Goal: Transaction & Acquisition: Purchase product/service

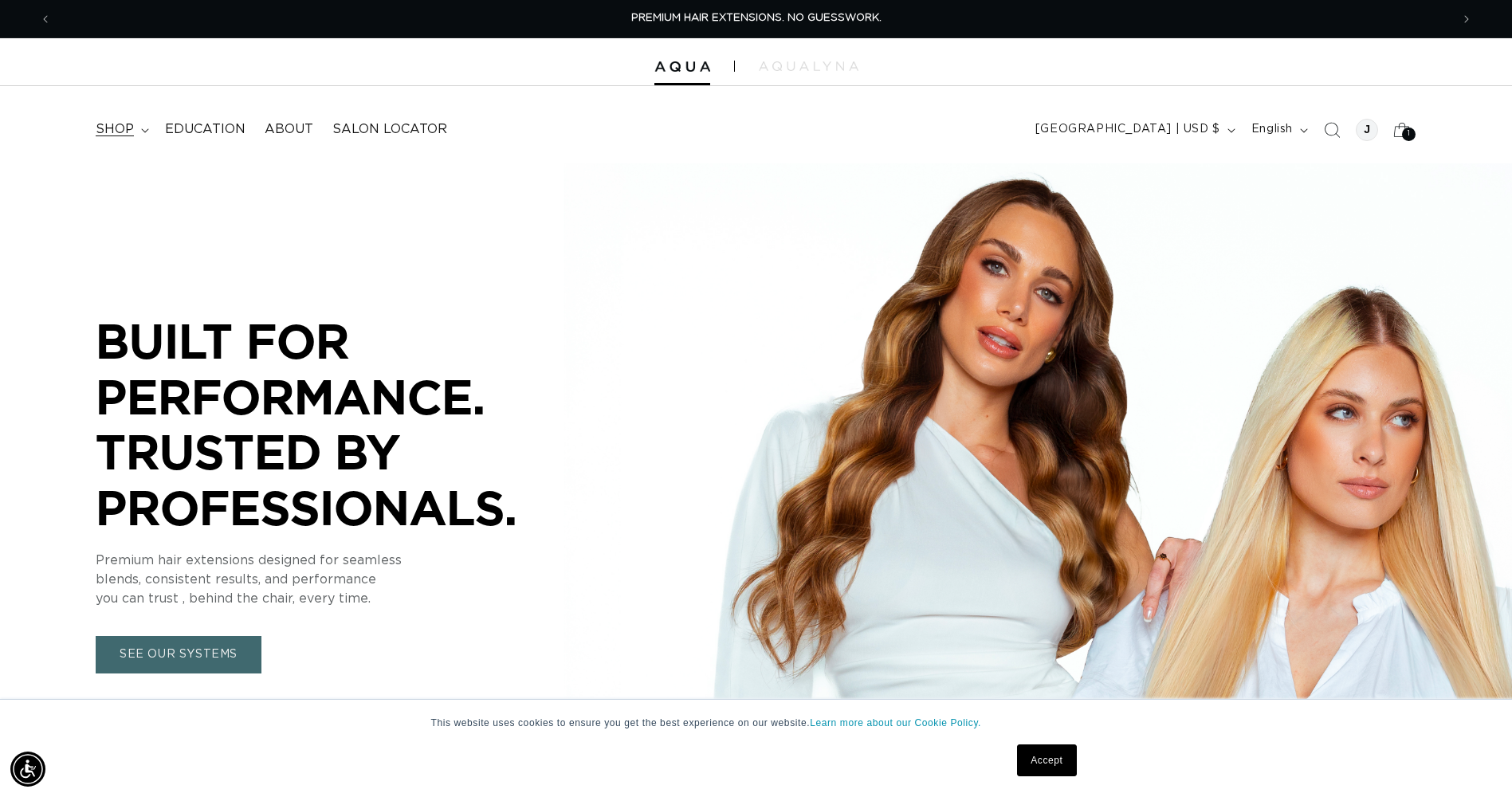
click at [116, 128] on span "shop" at bounding box center [114, 129] width 38 height 17
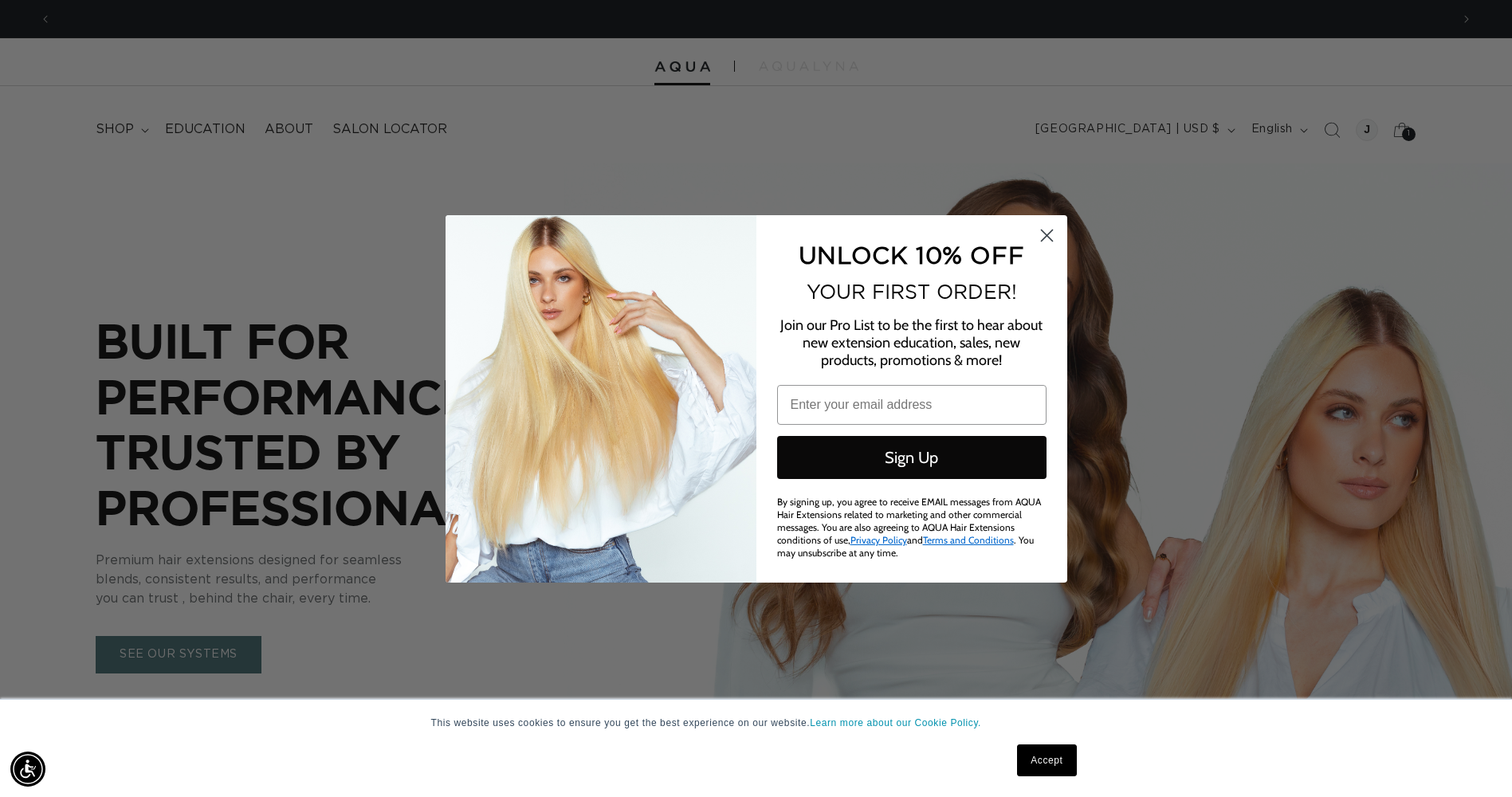
scroll to position [0, 2798]
click at [1043, 242] on circle "Close dialog" at bounding box center [1046, 234] width 27 height 27
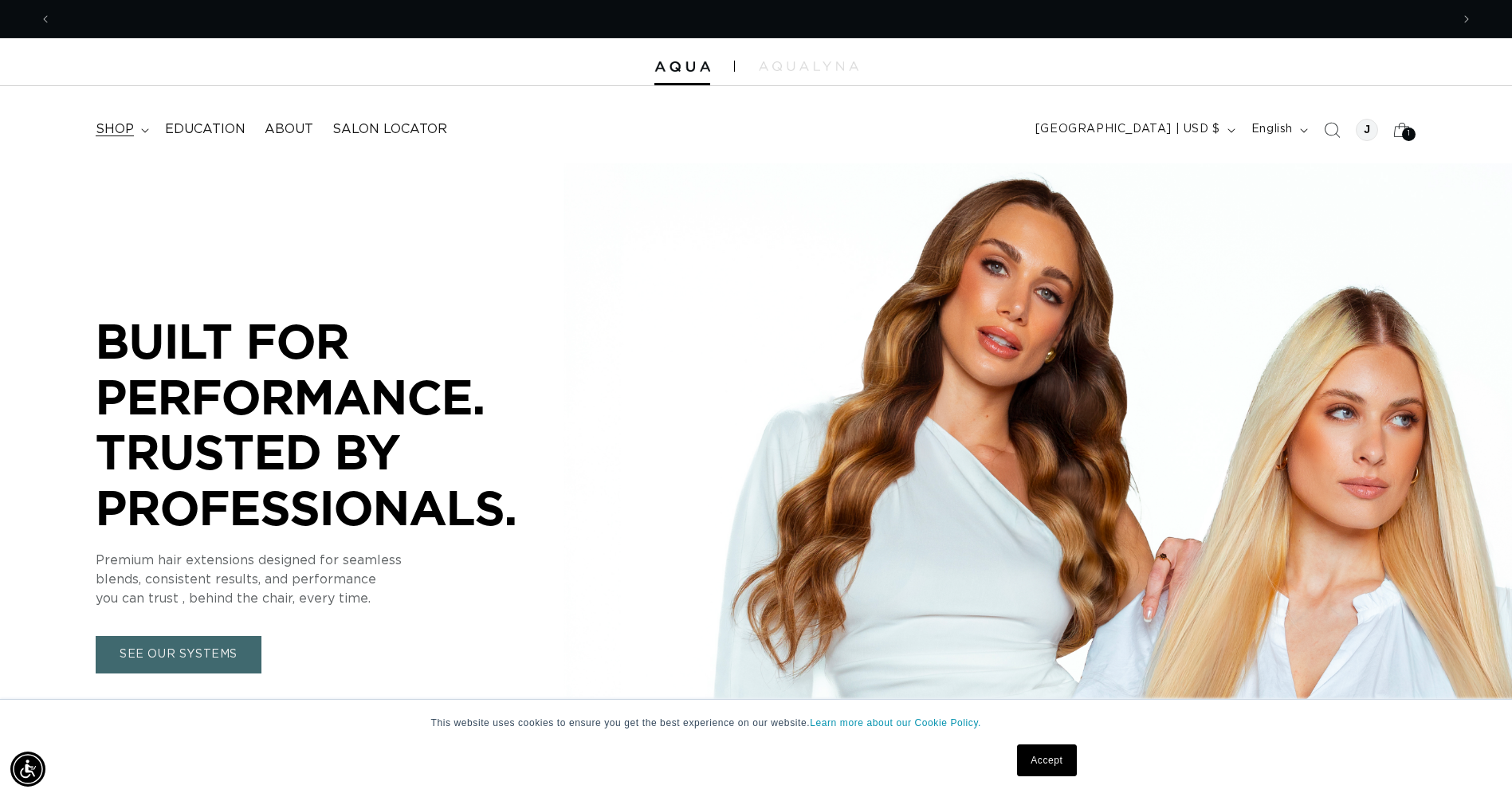
scroll to position [0, 0]
click at [104, 128] on span "shop" at bounding box center [114, 129] width 38 height 17
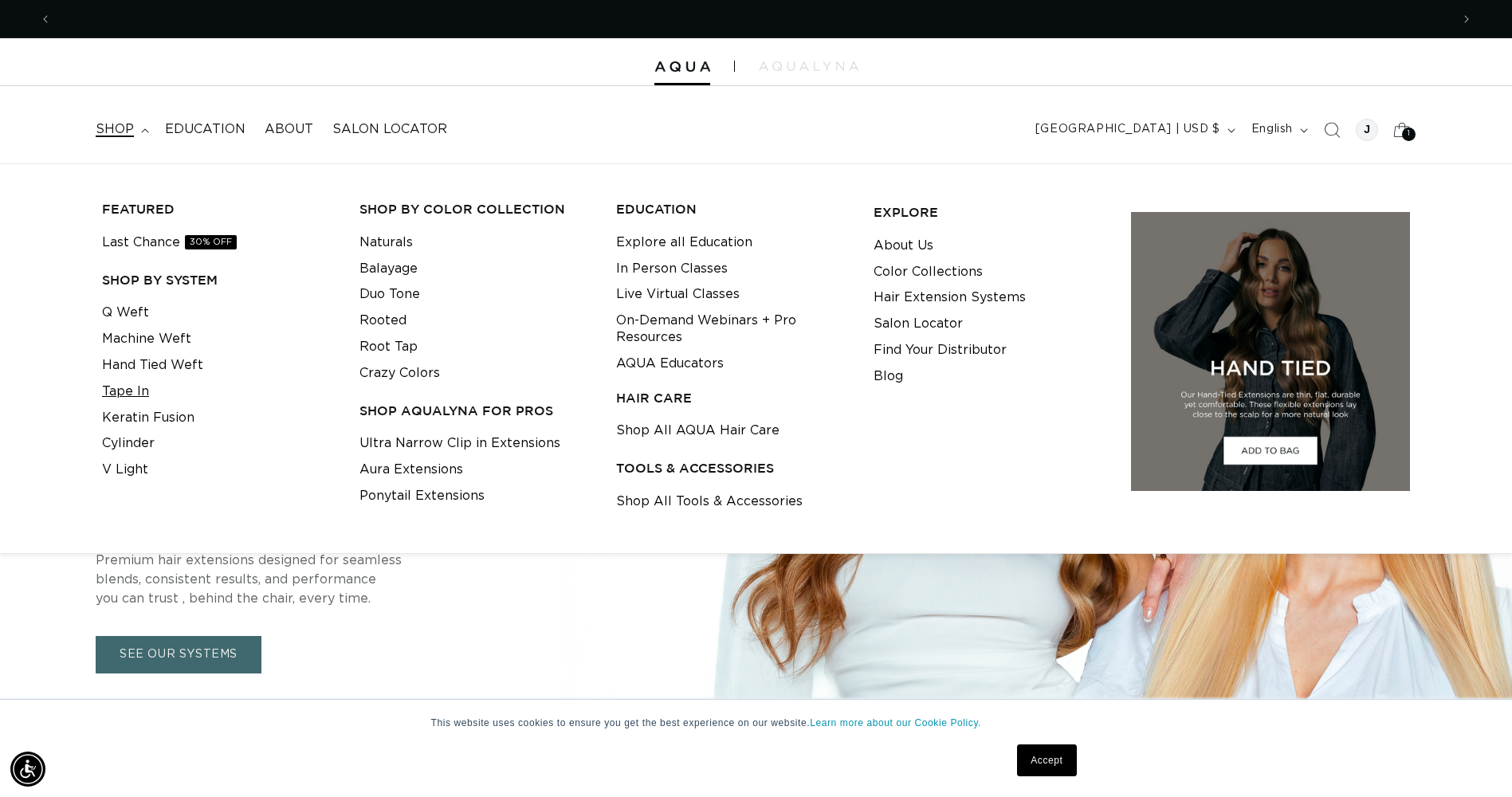
scroll to position [0, 2798]
click at [164, 361] on link "Hand Tied Weft" at bounding box center [152, 365] width 101 height 27
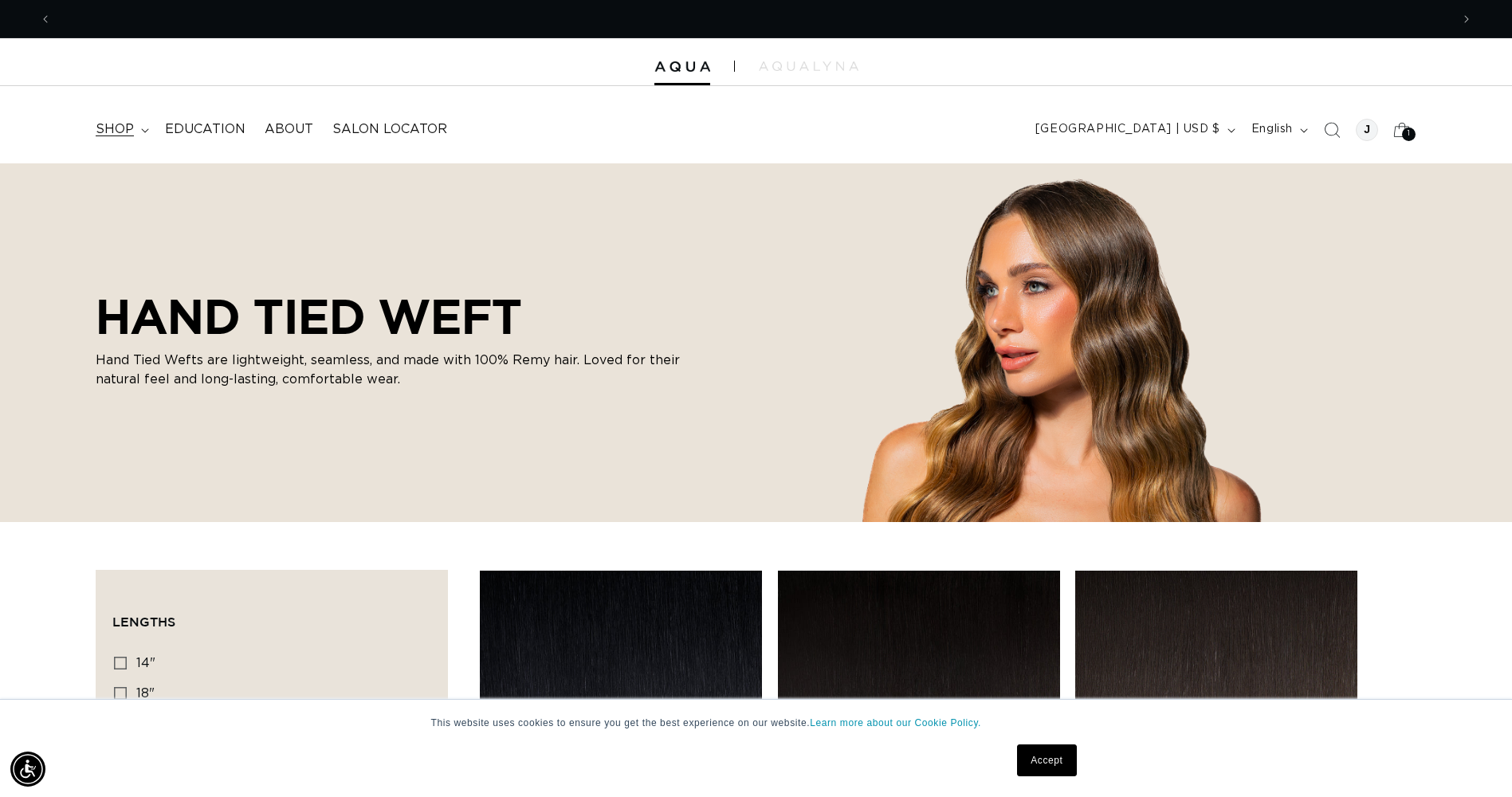
click at [104, 136] on span "shop" at bounding box center [114, 129] width 38 height 17
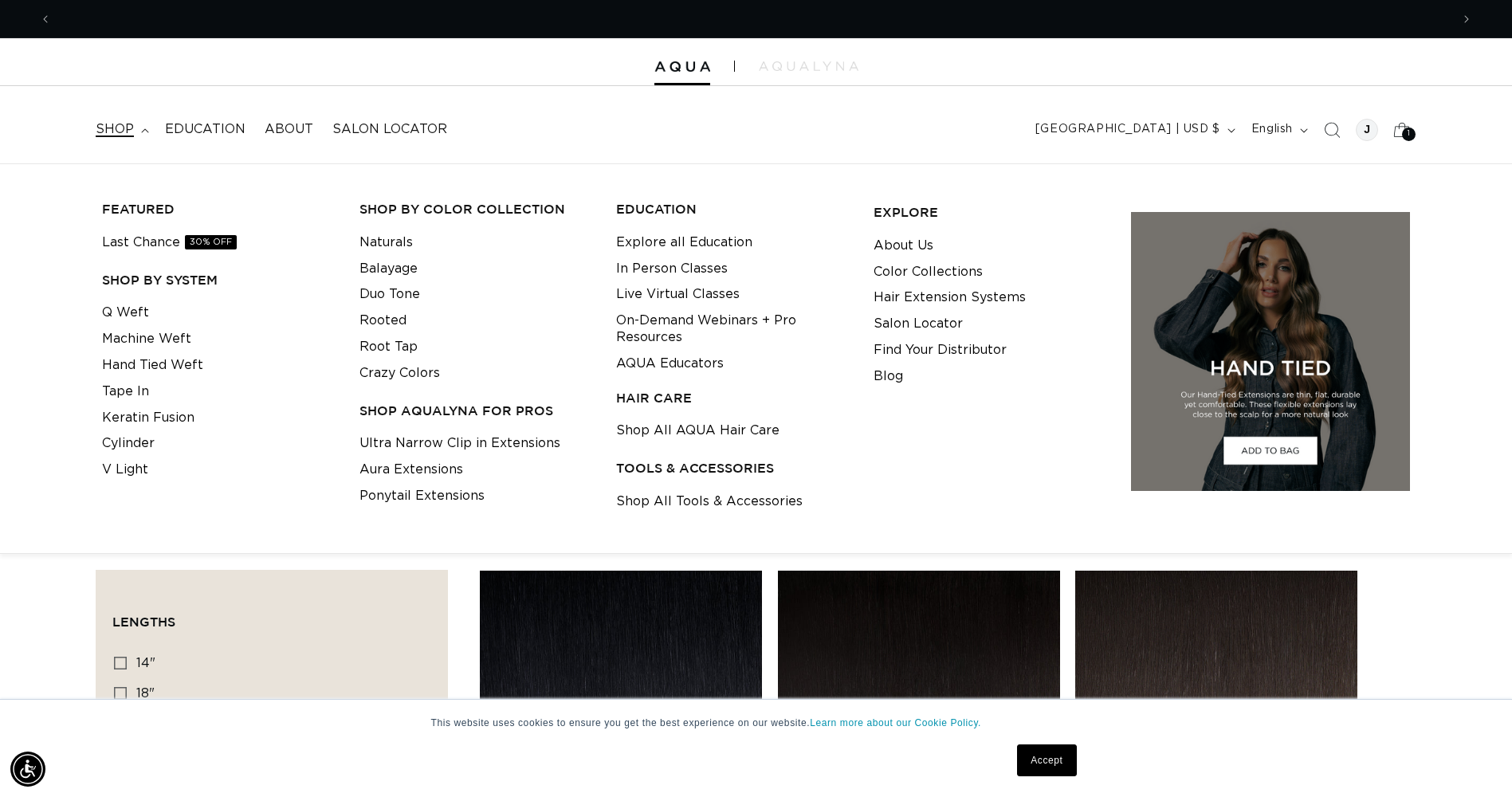
scroll to position [0, 2798]
click at [180, 337] on link "Machine Weft" at bounding box center [147, 339] width 89 height 27
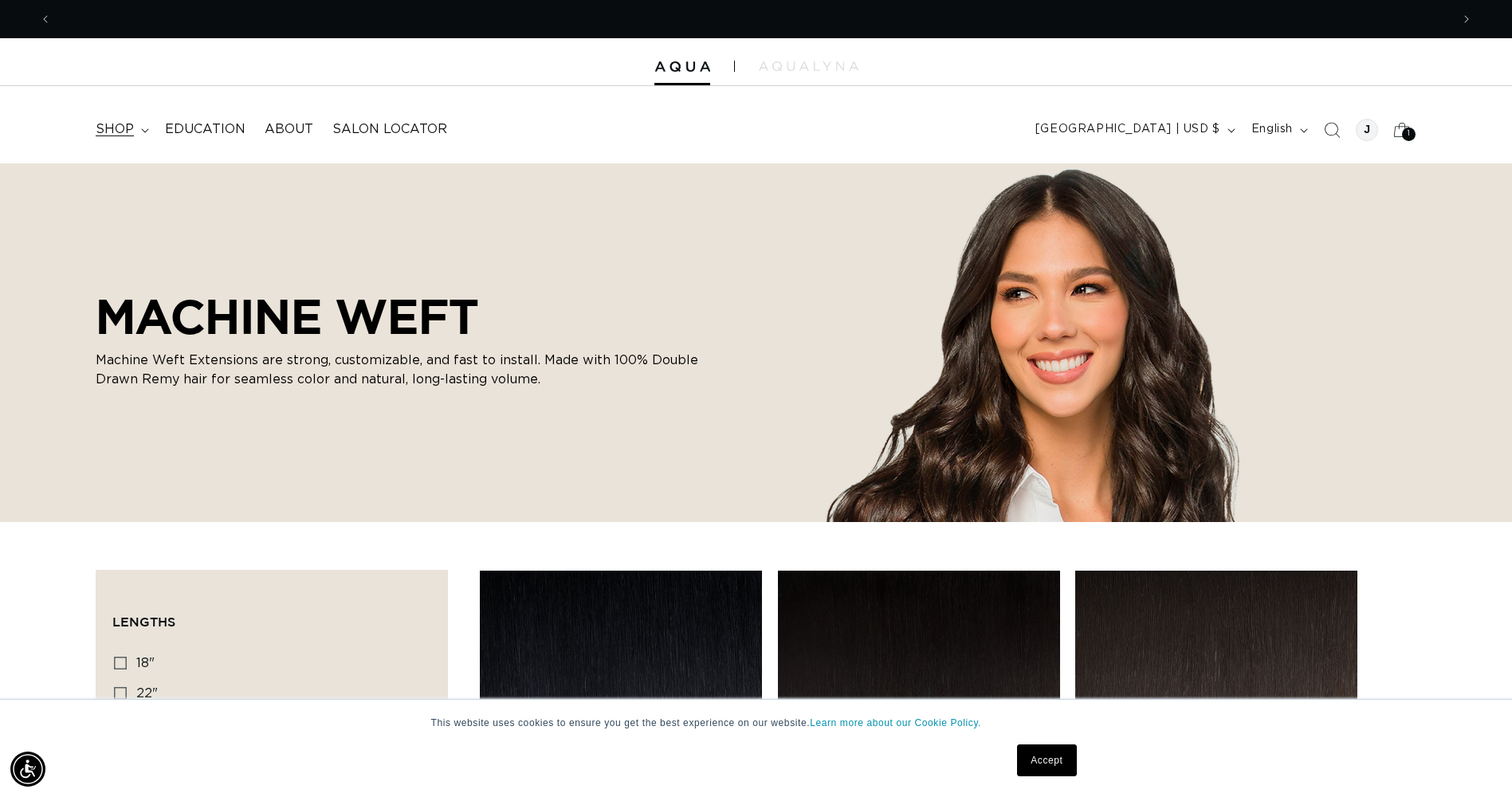
scroll to position [0, 1398]
click at [123, 134] on span "shop" at bounding box center [114, 129] width 38 height 17
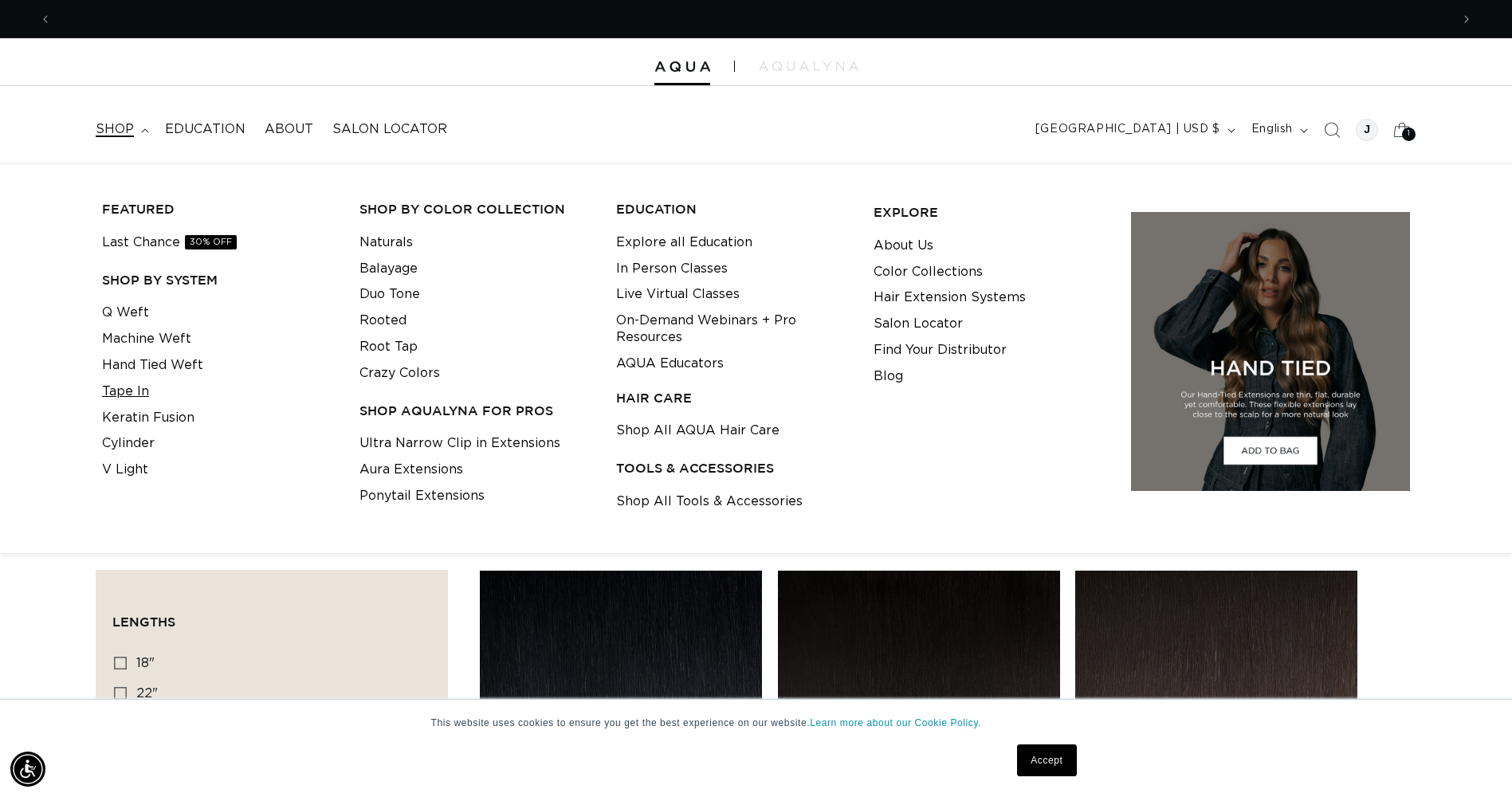
scroll to position [0, 2798]
click at [138, 389] on link "Tape In" at bounding box center [125, 392] width 47 height 27
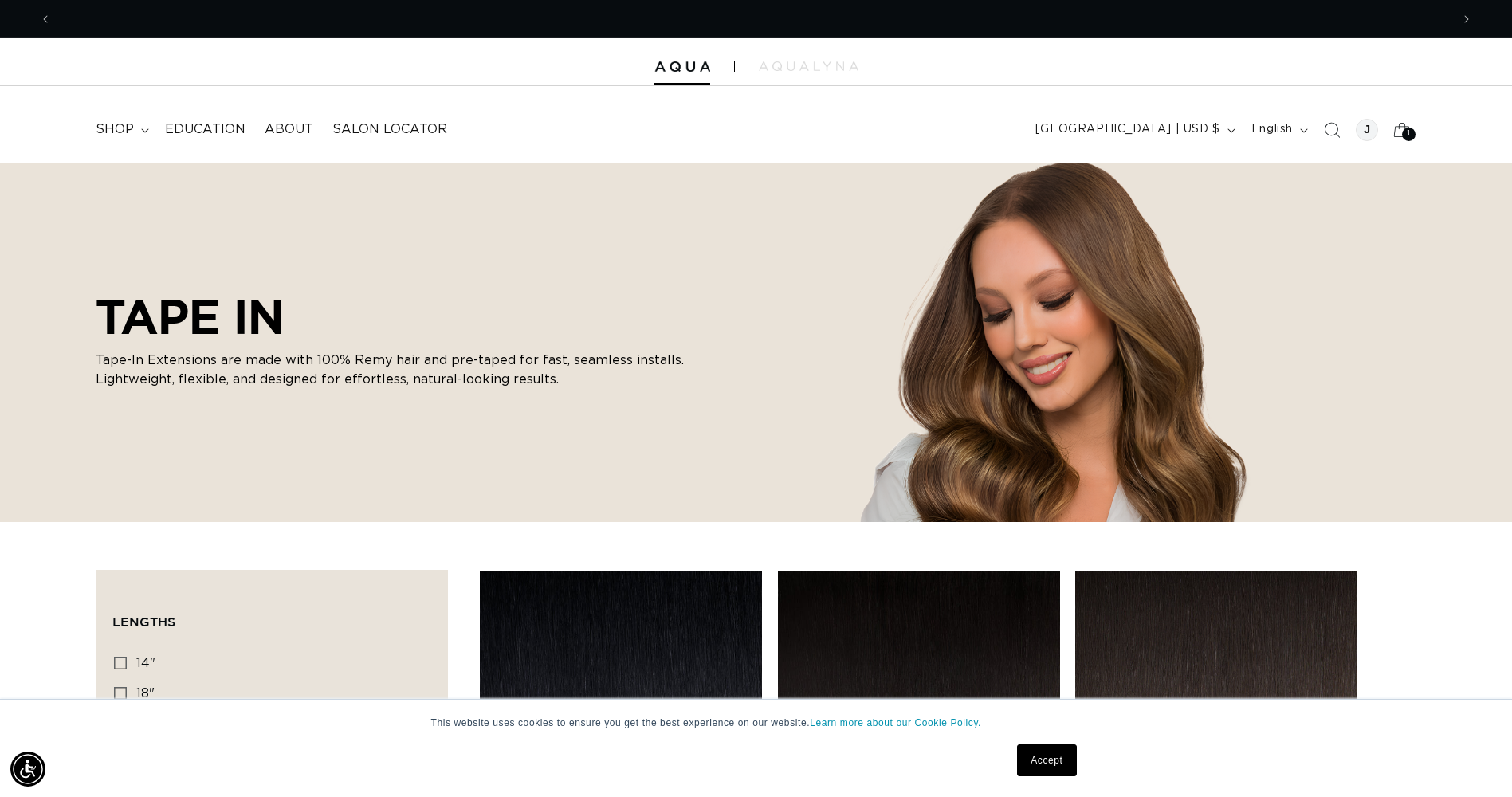
scroll to position [0, 1398]
click at [116, 129] on span "shop" at bounding box center [114, 129] width 38 height 17
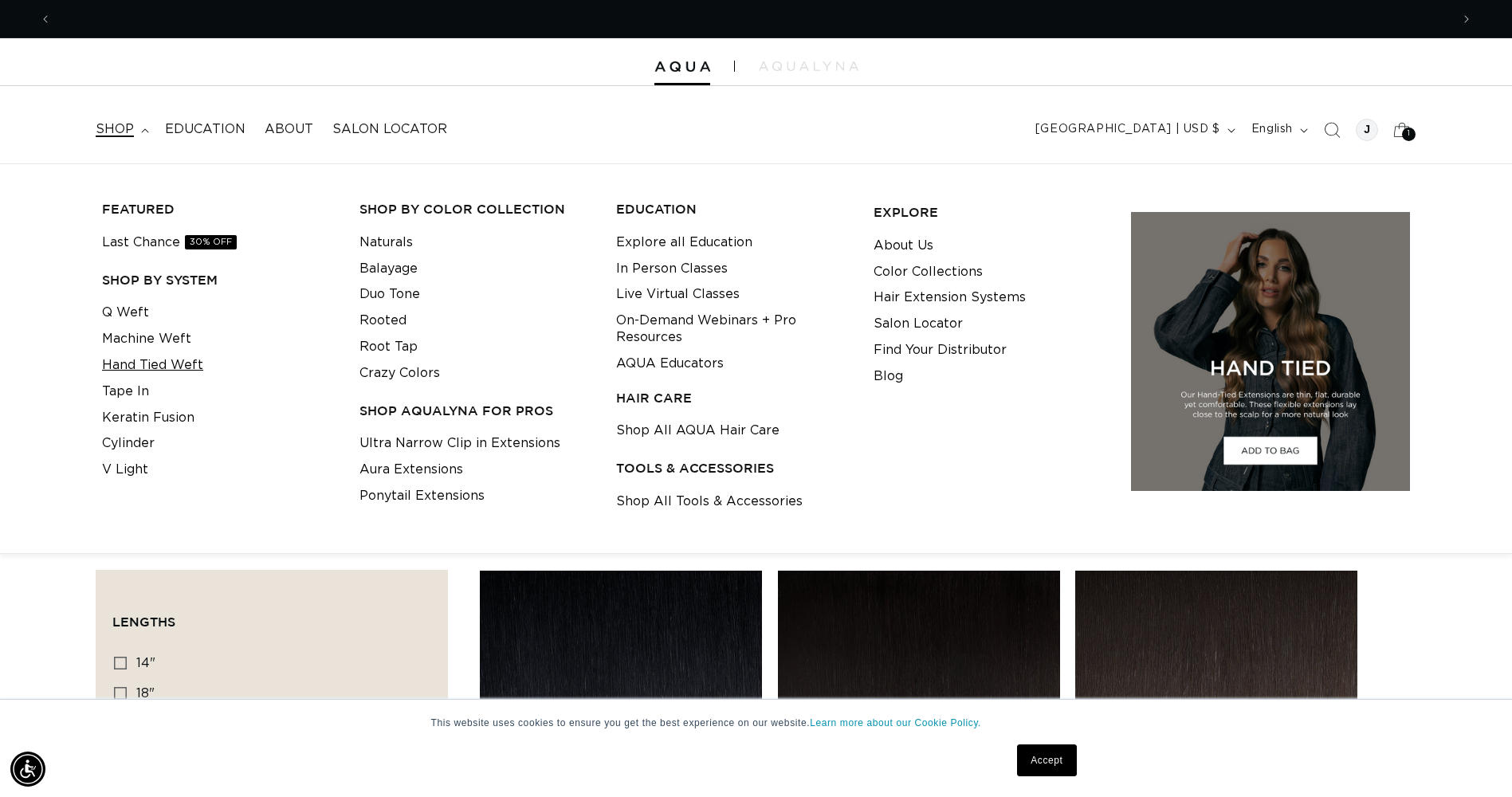
scroll to position [0, 2798]
click at [176, 367] on link "Hand Tied Weft" at bounding box center [152, 365] width 101 height 27
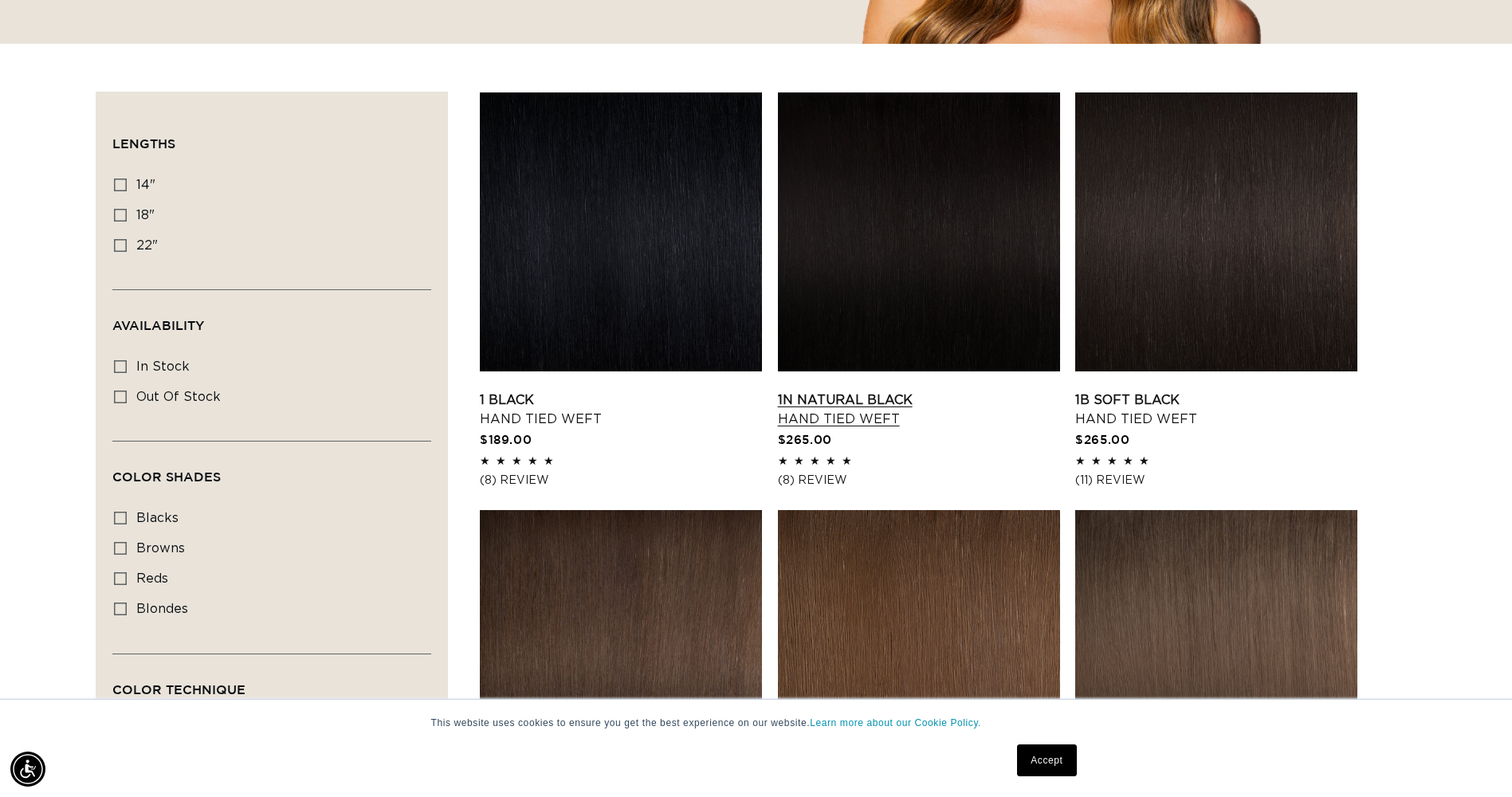
scroll to position [0, 1398]
click at [629, 390] on link "1 Black Hand Tied Weft" at bounding box center [621, 409] width 283 height 38
click at [575, 422] on link "1 Black Hand Tied Weft" at bounding box center [621, 409] width 283 height 38
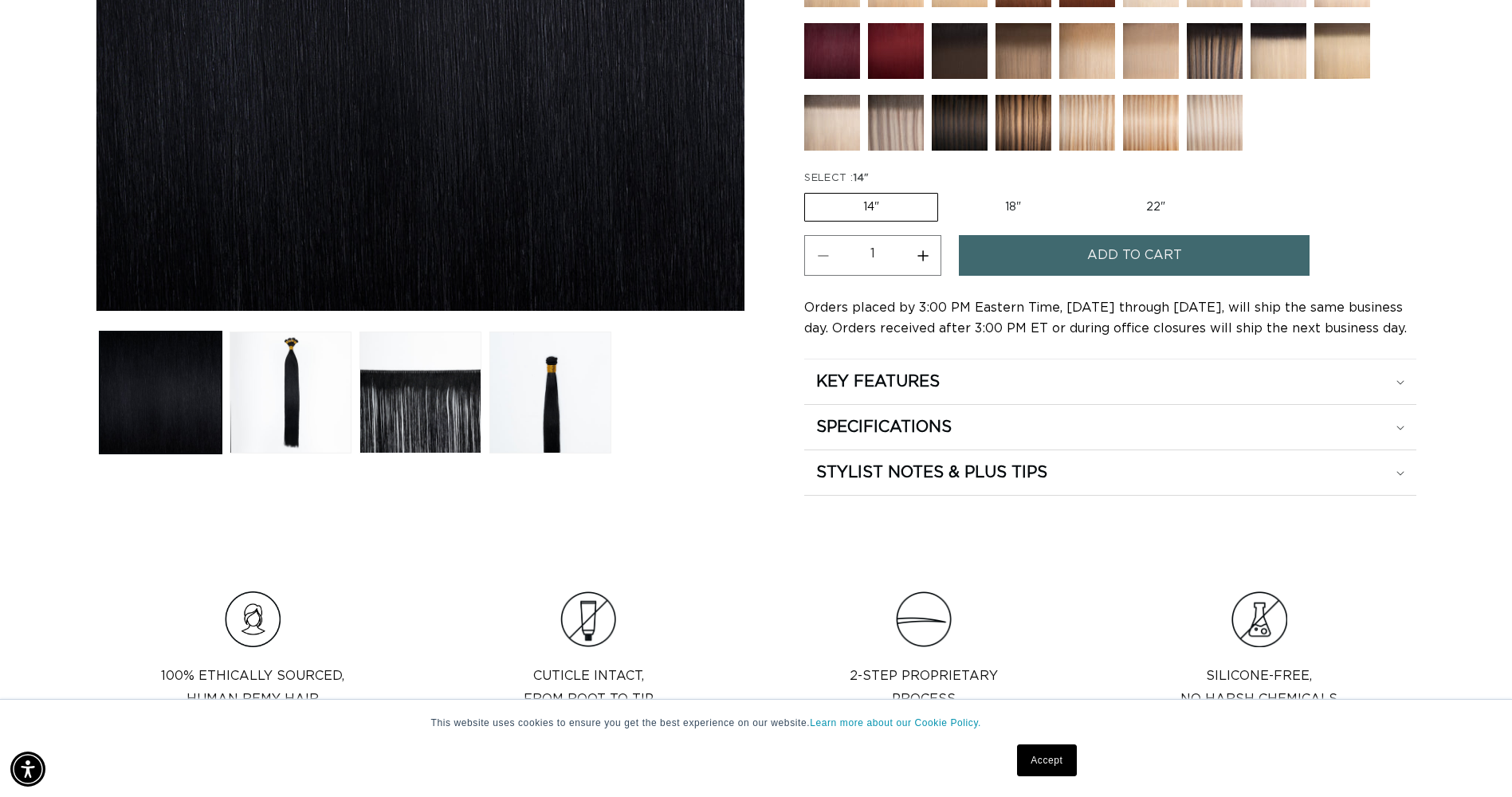
scroll to position [0, 2798]
click at [1010, 210] on label "18" Variant sold out or unavailable" at bounding box center [1013, 207] width 133 height 27
click at [947, 191] on input "18" Variant sold out or unavailable" at bounding box center [946, 190] width 1 height 1
radio input "true"
click at [1123, 210] on label "22" Variant sold out or unavailable" at bounding box center [1156, 207] width 136 height 27
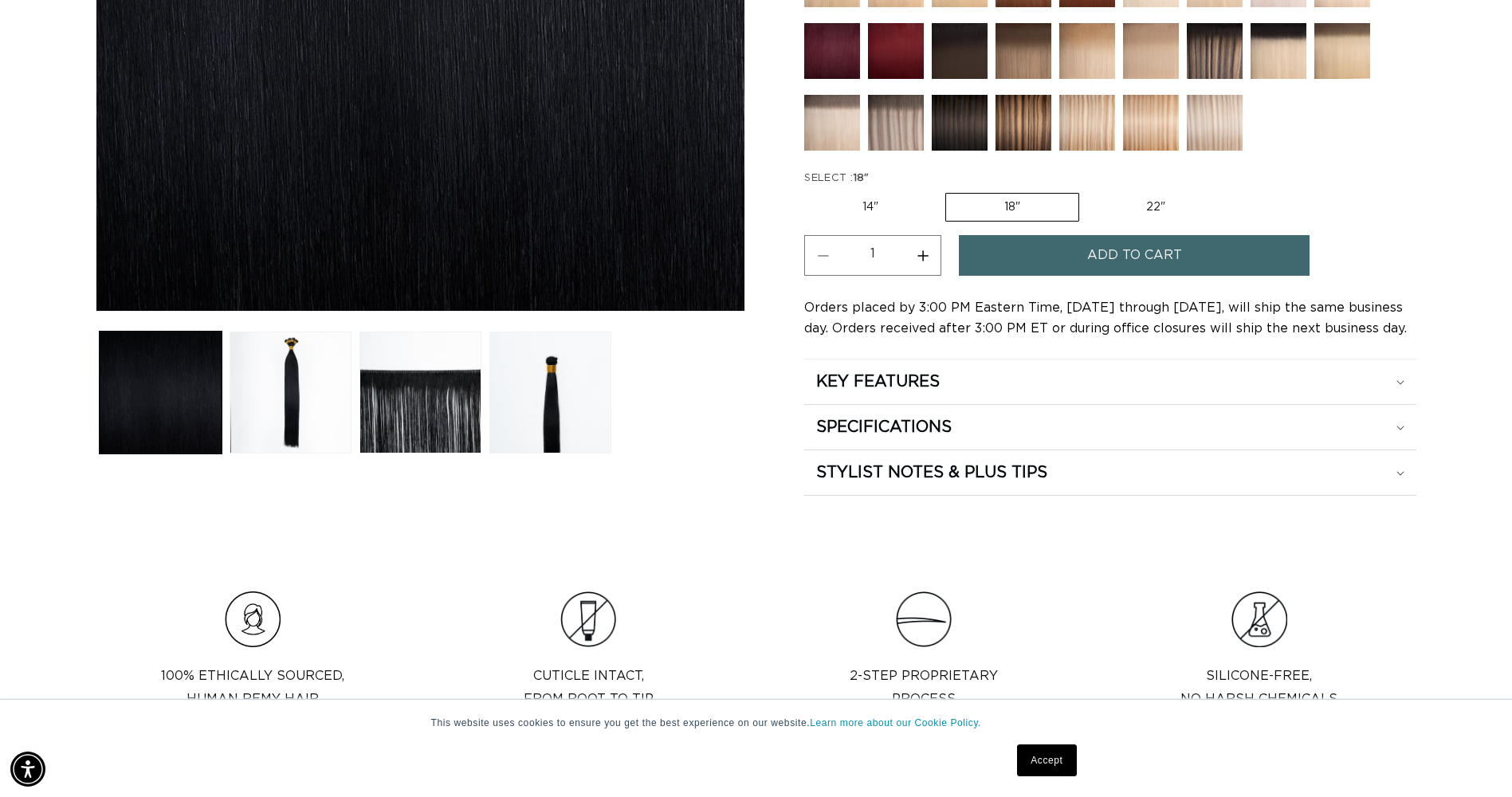
click at [1088, 191] on input "22" Variant sold out or unavailable" at bounding box center [1087, 190] width 1 height 1
radio input "true"
click at [964, 371] on div "KEY FEATURES" at bounding box center [1110, 381] width 588 height 21
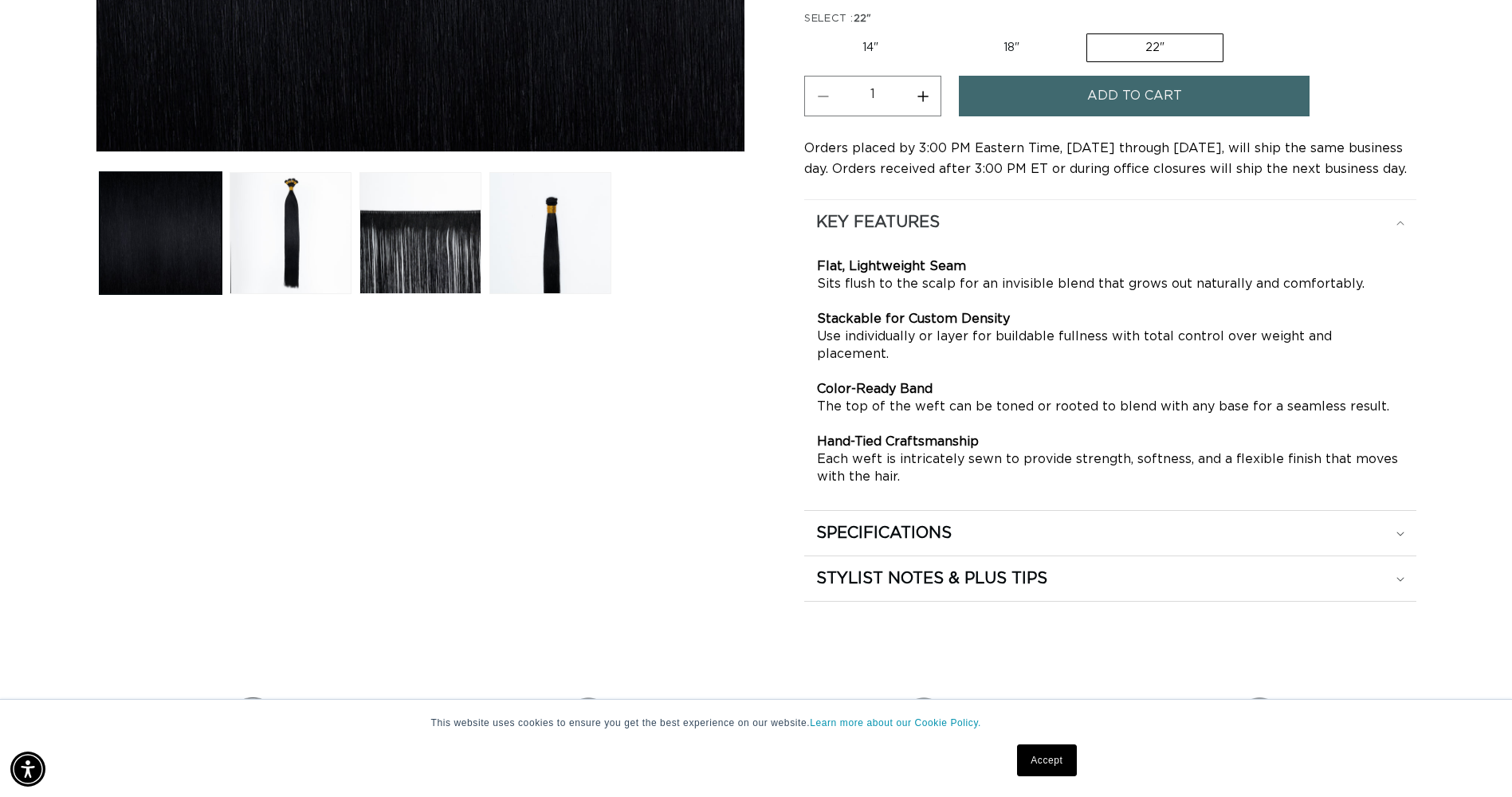
click at [1147, 221] on div "KEY FEATURES" at bounding box center [1110, 222] width 588 height 21
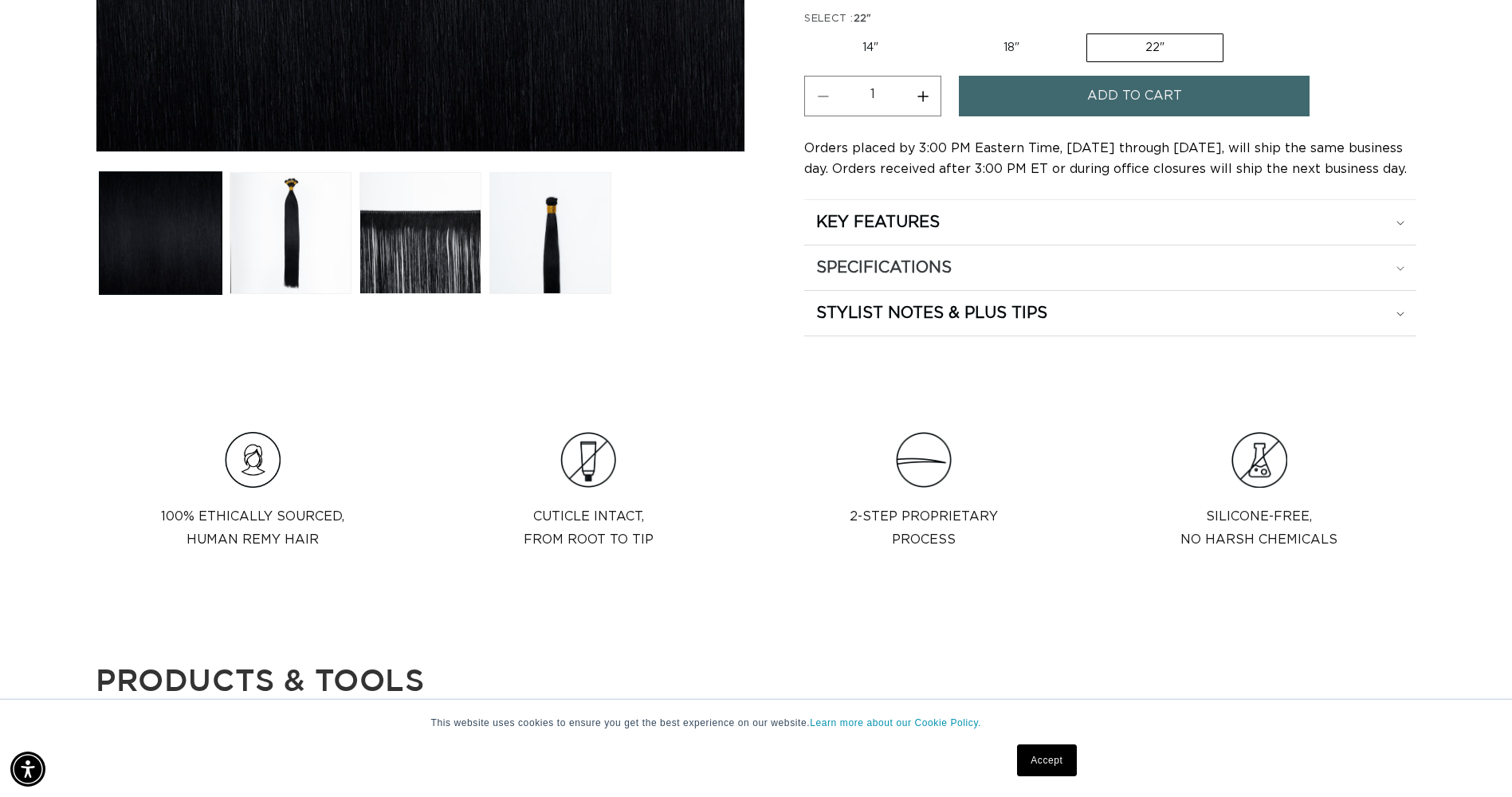
click at [1094, 233] on div "SPECIFICATIONS" at bounding box center [1110, 222] width 588 height 21
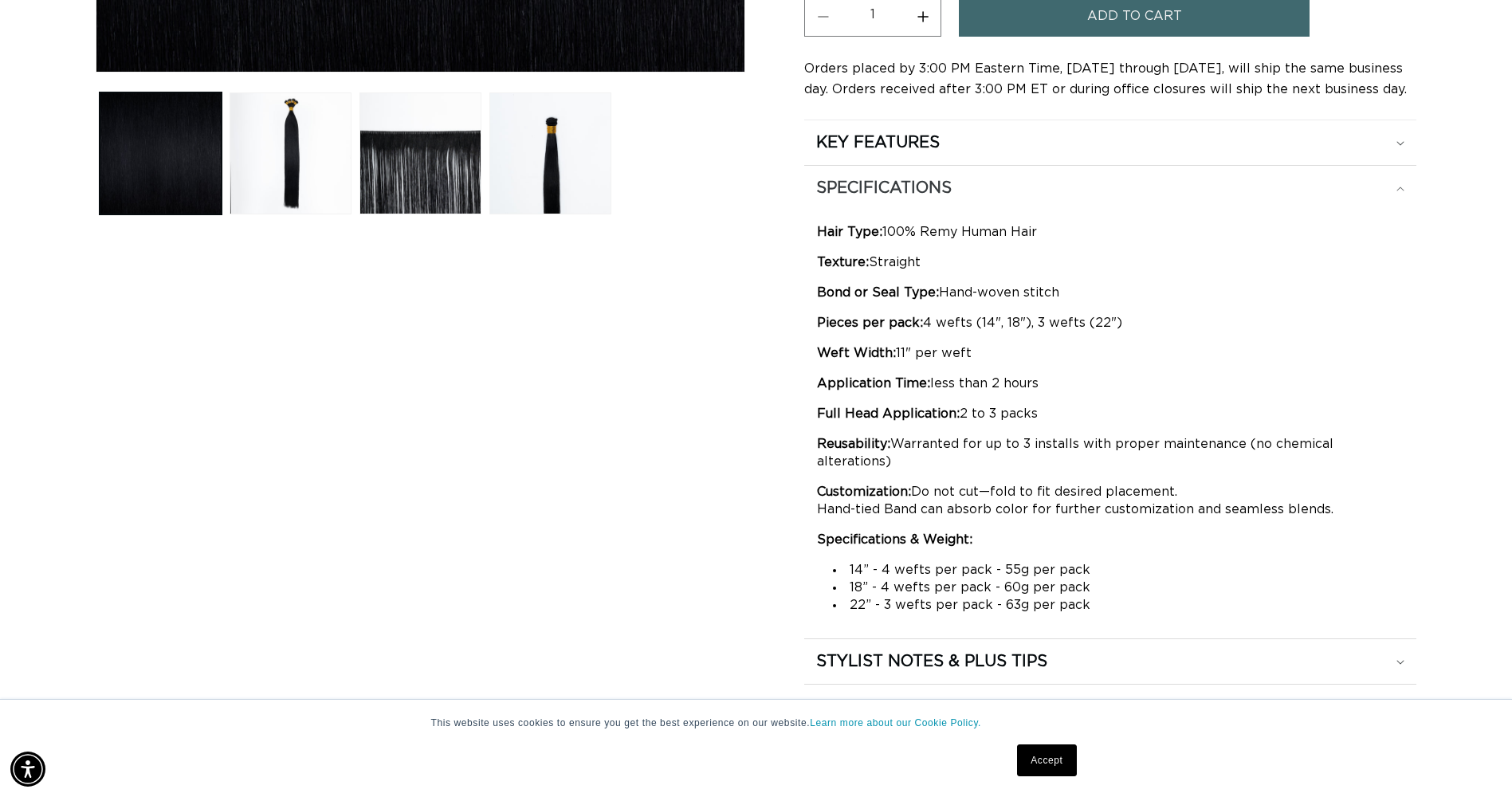
scroll to position [0, 0]
click at [1109, 165] on summary "SPECIFICATIONS" at bounding box center [1110, 142] width 612 height 45
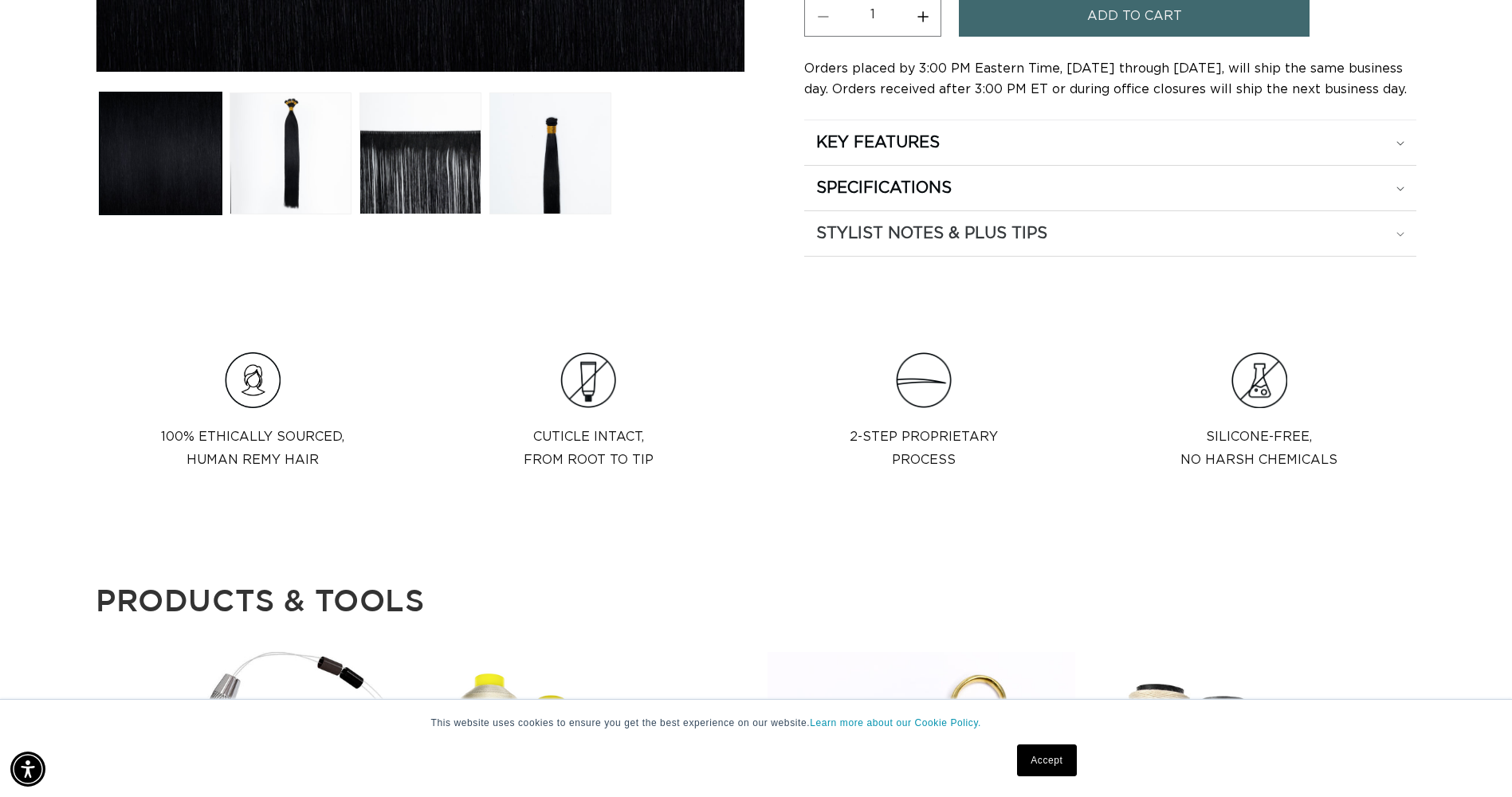
click at [1114, 153] on div "STYLIST NOTES & PLUS TIPS" at bounding box center [1110, 142] width 588 height 21
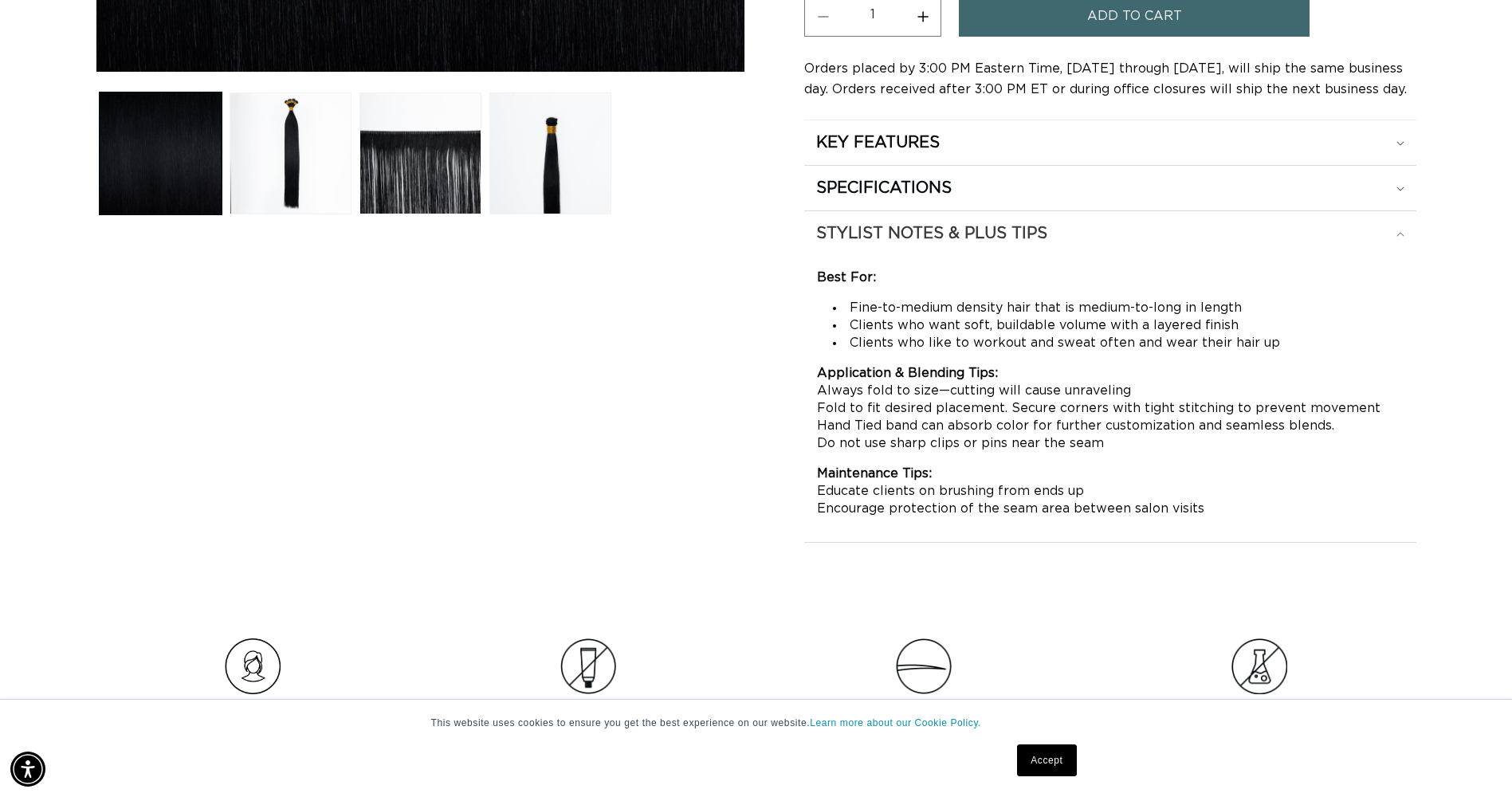
click at [1114, 153] on div "STYLIST NOTES & PLUS TIPS" at bounding box center [1110, 142] width 588 height 21
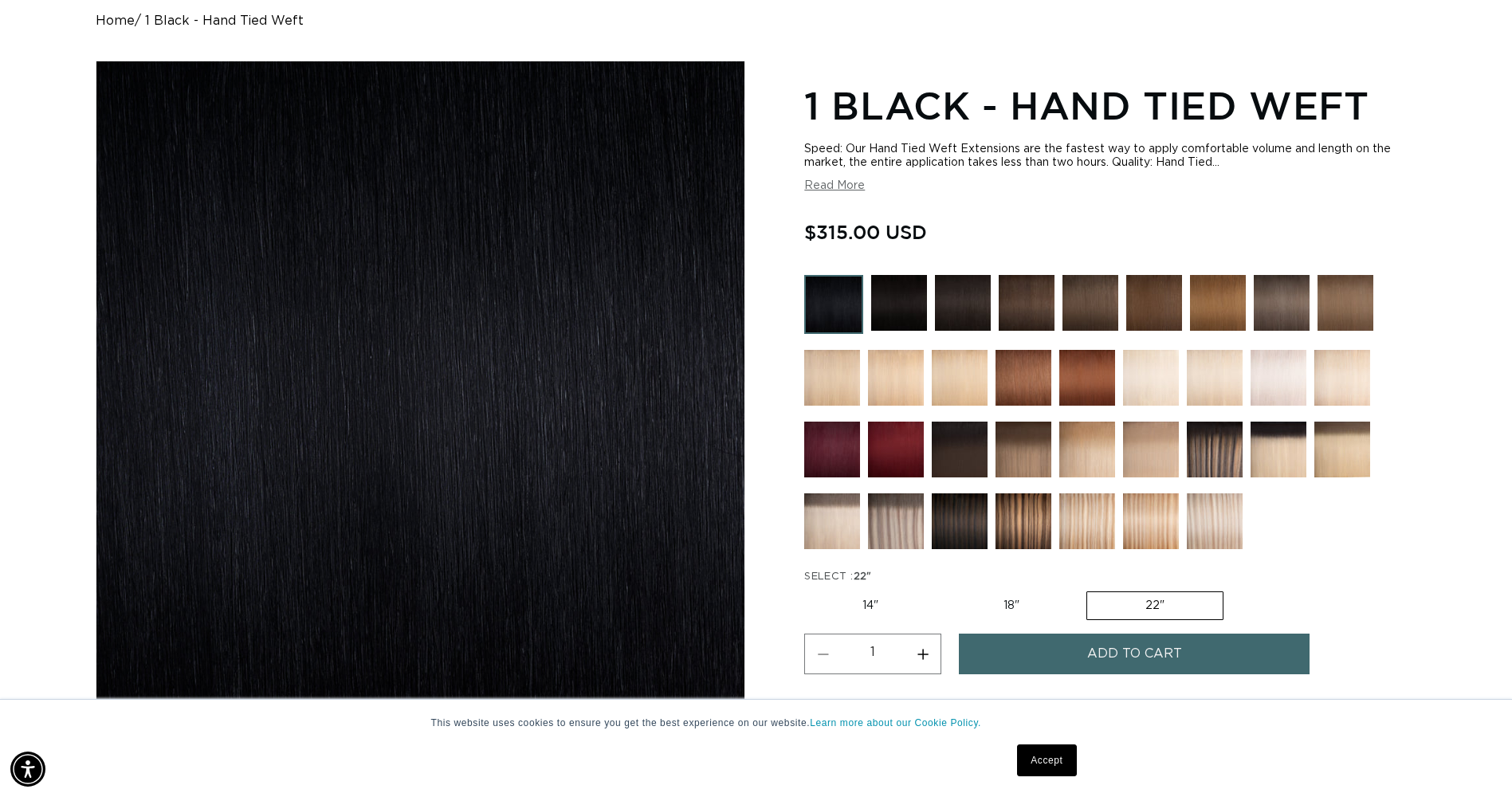
click at [929, 655] on button "Increase quantity for 1 Black - Hand Tied Weft" at bounding box center [922, 654] width 36 height 41
type input "2"
click at [1082, 661] on button "Add to cart" at bounding box center [1133, 654] width 350 height 41
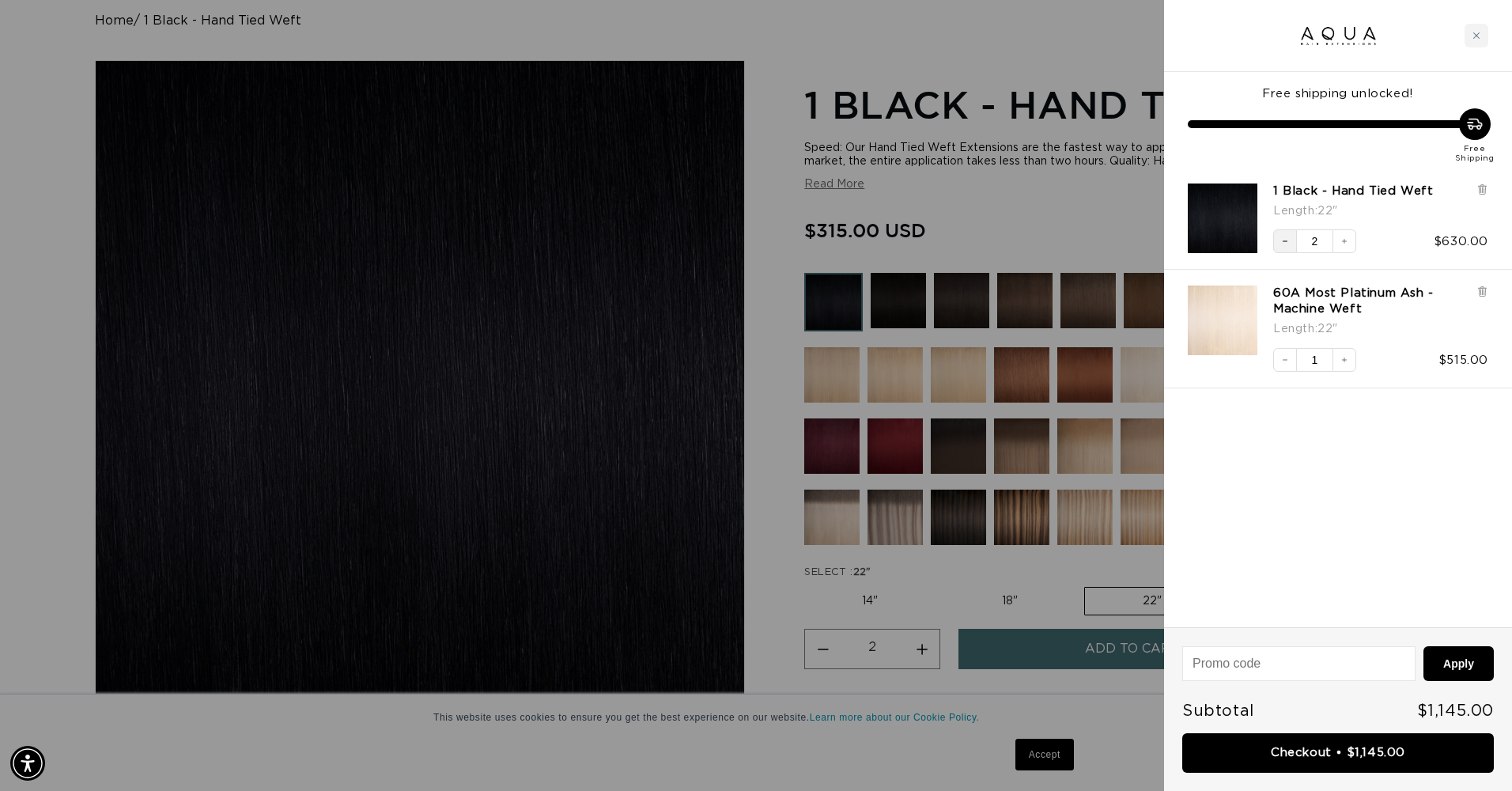
scroll to position [0, 1399]
click at [1284, 247] on button "Decrease quantity" at bounding box center [1284, 241] width 24 height 24
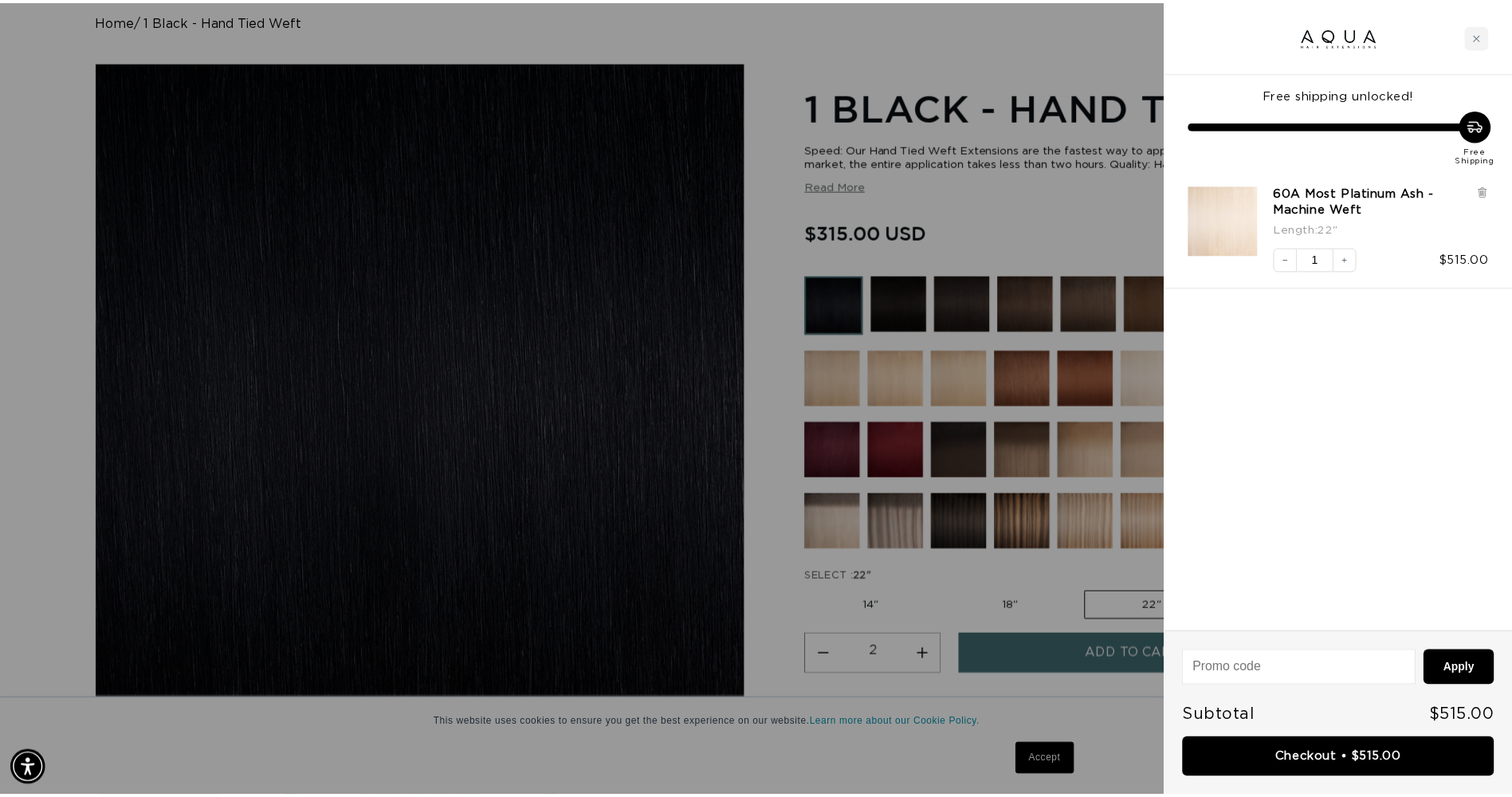
scroll to position [0, 2822]
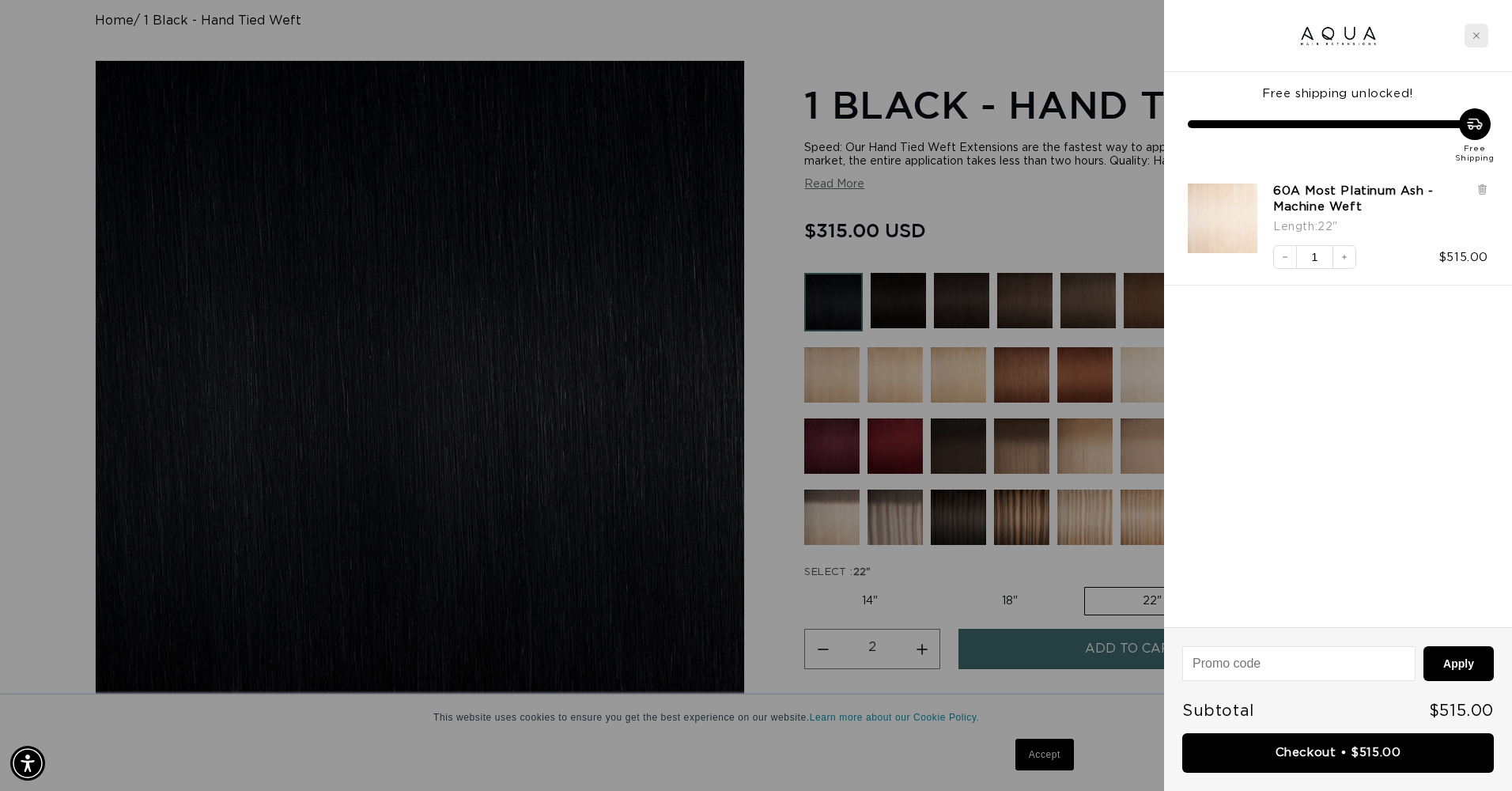
click at [1477, 33] on icon "Close cart" at bounding box center [1476, 35] width 8 height 8
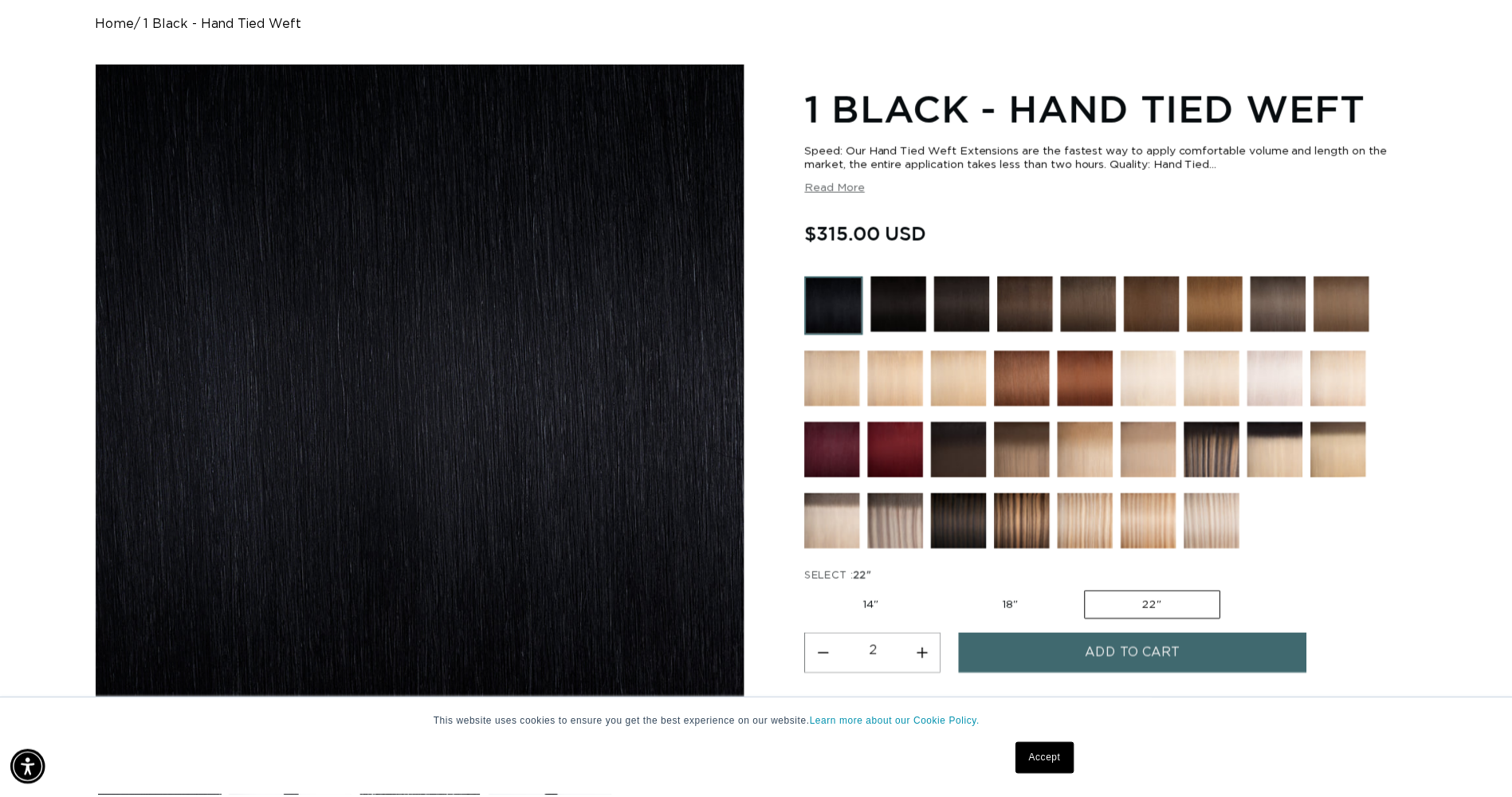
scroll to position [0, 2798]
